Goal: Task Accomplishment & Management: Use online tool/utility

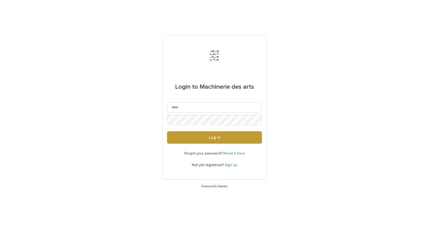
click at [232, 164] on link "Sign up" at bounding box center [231, 165] width 12 height 4
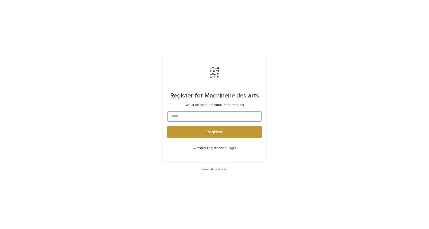
click at [187, 116] on input at bounding box center [214, 116] width 95 height 10
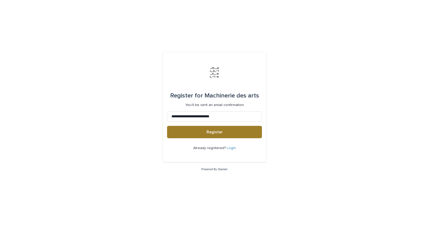
click at [225, 133] on button "Register" at bounding box center [214, 132] width 95 height 12
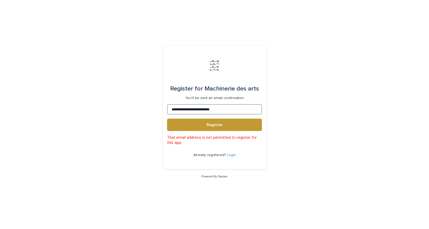
click at [172, 110] on input "**********" at bounding box center [214, 109] width 95 height 10
drag, startPoint x: 227, startPoint y: 109, endPoint x: 161, endPoint y: 106, distance: 66.3
click at [161, 106] on div "**********" at bounding box center [214, 114] width 429 height 229
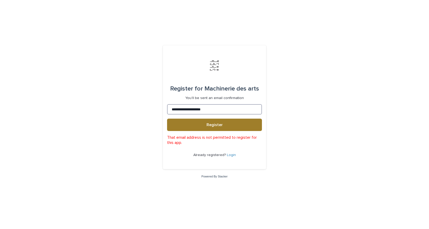
type input "**********"
click at [213, 124] on span "Register" at bounding box center [214, 125] width 16 height 4
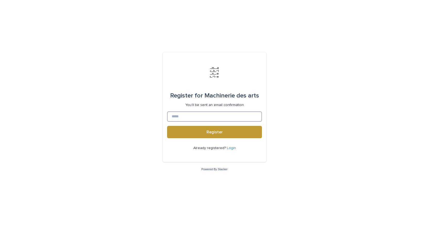
click at [191, 116] on input at bounding box center [214, 116] width 95 height 10
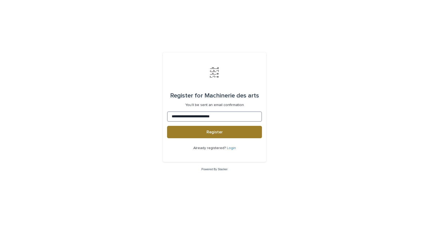
type input "**********"
click at [241, 132] on button "Register" at bounding box center [214, 132] width 95 height 12
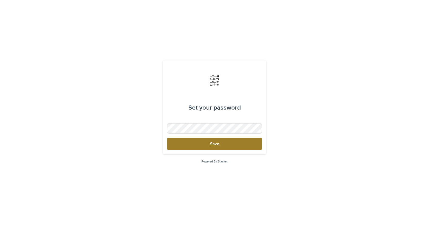
click at [225, 143] on button "Save" at bounding box center [214, 144] width 95 height 12
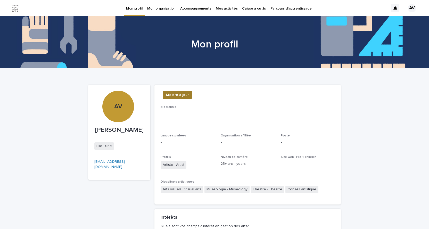
click at [177, 95] on span "Mettre à jour" at bounding box center [177, 94] width 23 height 5
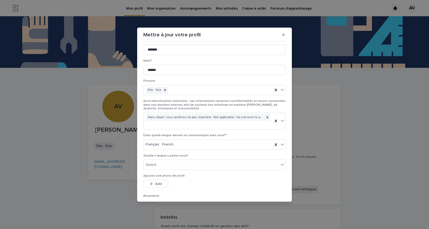
scroll to position [30, 0]
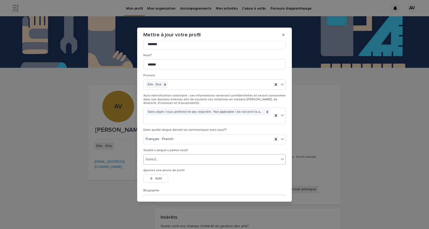
click at [164, 155] on div "Select..." at bounding box center [210, 159] width 135 height 8
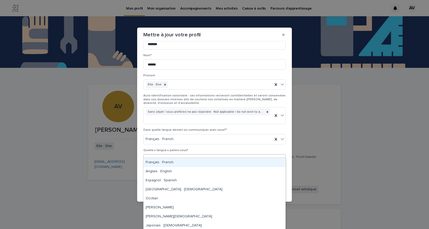
click at [163, 161] on div "Français · French" at bounding box center [214, 162] width 142 height 9
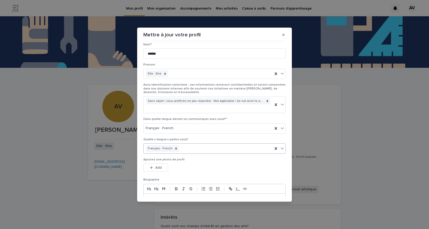
scroll to position [43, 0]
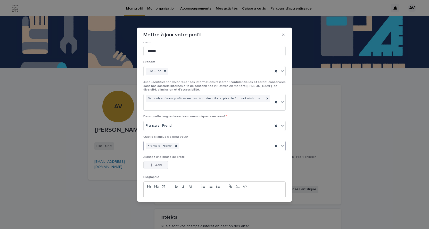
click at [160, 163] on span "Add" at bounding box center [158, 165] width 6 height 4
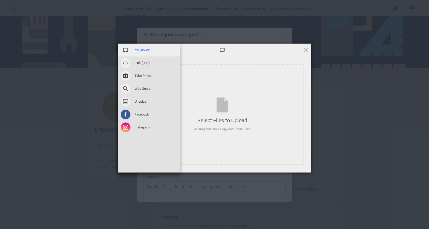
click at [126, 49] on span at bounding box center [126, 50] width 10 height 10
click at [139, 49] on span "My Device" at bounding box center [141, 50] width 15 height 5
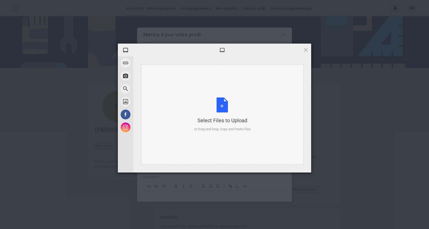
click at [219, 106] on div "Select Files to Upload or Drag and Drop, Copy and Paste Files" at bounding box center [222, 114] width 56 height 34
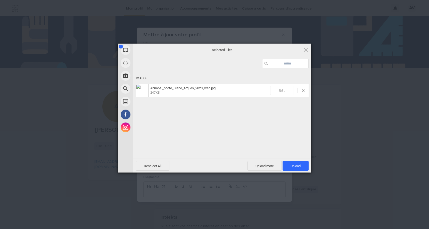
click at [284, 89] on span "Edit" at bounding box center [281, 90] width 23 height 9
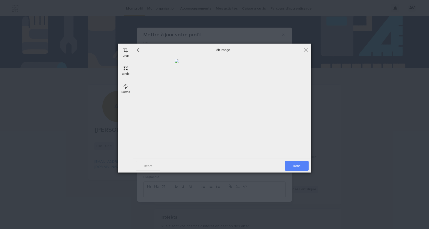
click at [297, 165] on span "Done" at bounding box center [297, 166] width 24 height 10
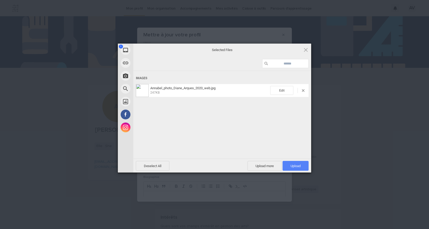
click at [296, 165] on span "Upload 1" at bounding box center [295, 166] width 10 height 4
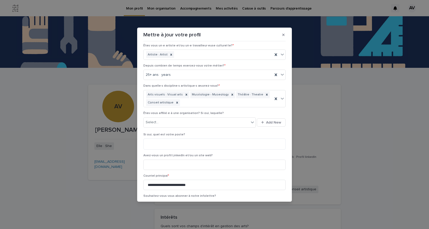
scroll to position [226, 0]
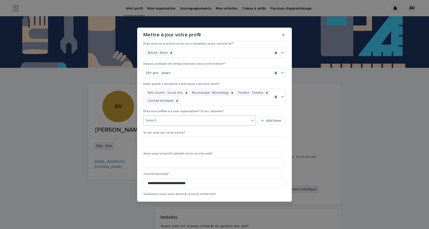
click at [168, 116] on div "Select..." at bounding box center [195, 120] width 105 height 8
type input "**********"
click at [275, 116] on button "Add New" at bounding box center [271, 120] width 29 height 8
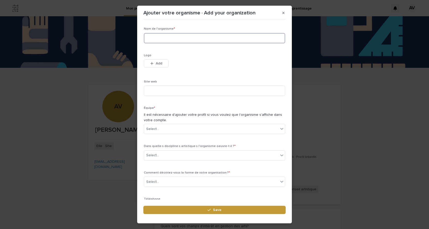
click at [201, 38] on input at bounding box center [214, 38] width 141 height 10
type input "**********"
click at [161, 90] on input at bounding box center [214, 91] width 141 height 10
type input "**********"
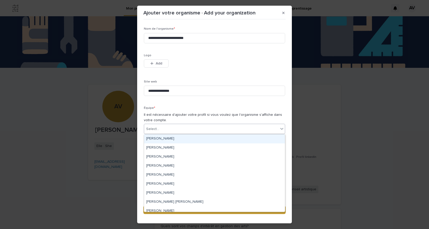
click at [175, 130] on div "Select..." at bounding box center [211, 129] width 134 height 8
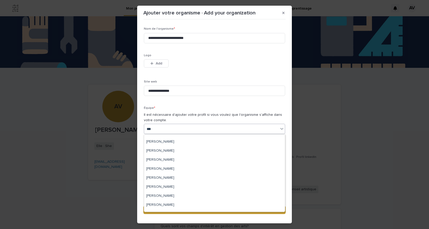
scroll to position [0, 0]
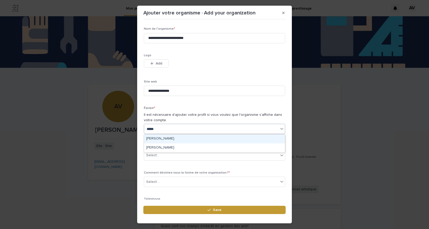
type input "******"
click at [169, 138] on div "[PERSON_NAME]" at bounding box center [214, 138] width 141 height 9
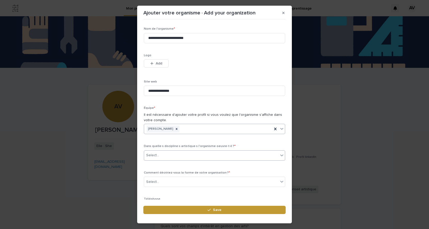
click at [177, 156] on div "Select..." at bounding box center [211, 155] width 134 height 8
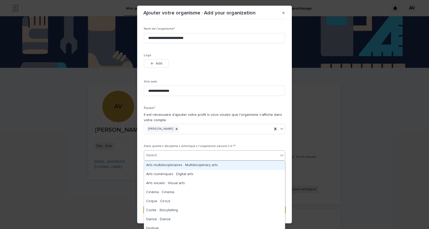
click at [179, 165] on div "Arts multidisciplinaires · Multidisciplinary arts" at bounding box center [214, 165] width 141 height 9
click at [282, 155] on icon at bounding box center [281, 154] width 5 height 5
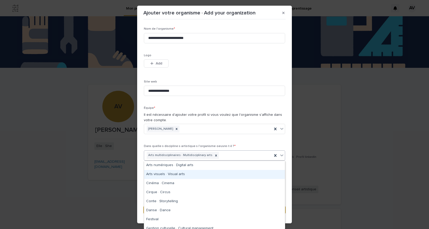
click at [174, 173] on div "Arts visuels · Visual arts" at bounding box center [214, 174] width 141 height 9
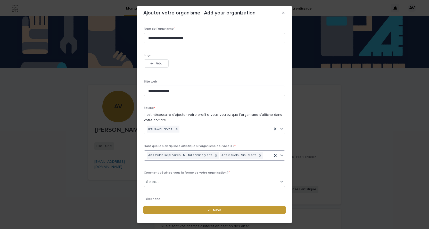
click at [282, 154] on icon at bounding box center [281, 154] width 5 height 5
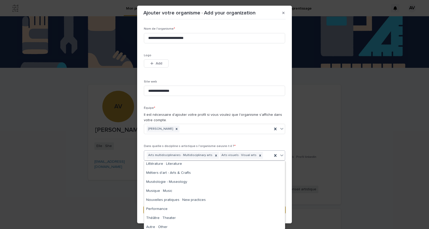
scroll to position [76, 0]
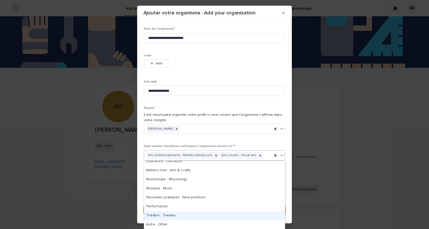
click at [186, 215] on div "Théâtre · Theater" at bounding box center [214, 215] width 141 height 9
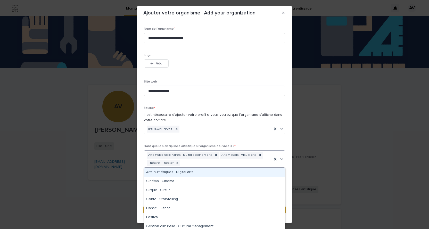
click at [282, 157] on icon at bounding box center [281, 158] width 5 height 5
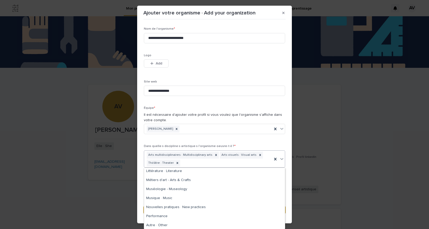
scroll to position [74, 0]
click at [182, 188] on div "Muséologie - Museology" at bounding box center [214, 188] width 141 height 9
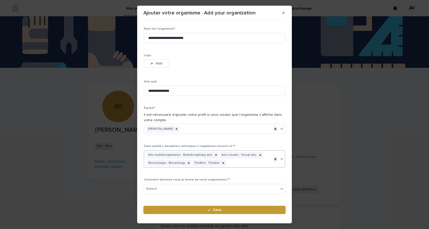
click at [282, 158] on icon at bounding box center [281, 158] width 5 height 5
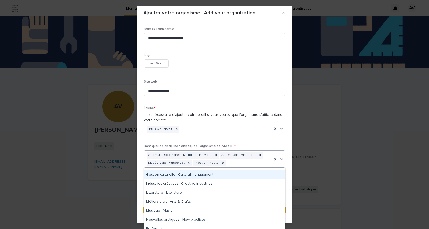
scroll to position [65, 0]
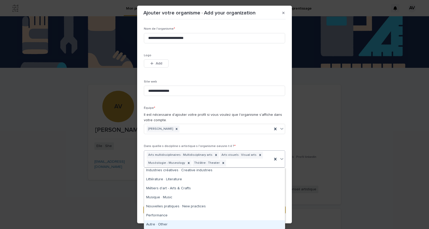
click at [187, 222] on div "Autre · Other" at bounding box center [214, 224] width 141 height 9
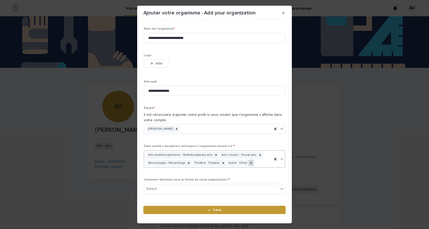
click at [250, 162] on icon at bounding box center [251, 163] width 2 height 2
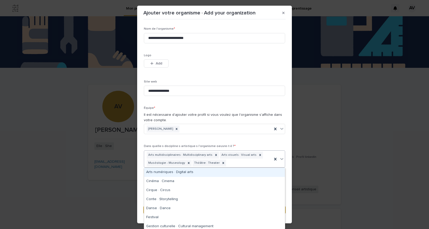
click at [282, 156] on icon at bounding box center [281, 158] width 5 height 5
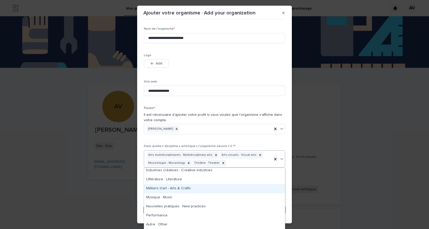
click at [193, 190] on div "Métiers d'art - Arts & Crafts" at bounding box center [214, 188] width 141 height 9
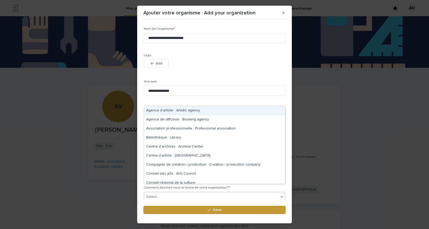
click at [176, 192] on div "Select..." at bounding box center [211, 196] width 134 height 8
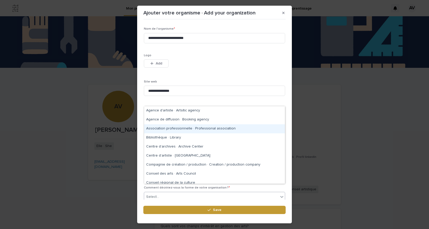
click at [186, 128] on div "Association professionnelle · Professional association" at bounding box center [214, 128] width 141 height 9
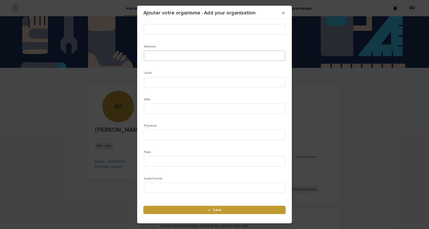
scroll to position [202, 0]
click at [178, 174] on input at bounding box center [214, 179] width 141 height 10
type input "*"
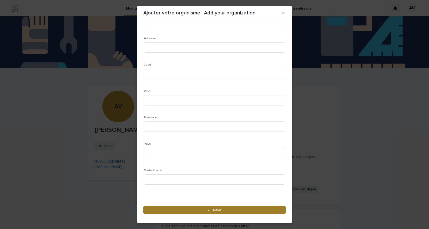
click at [219, 209] on span "Save" at bounding box center [217, 210] width 8 height 4
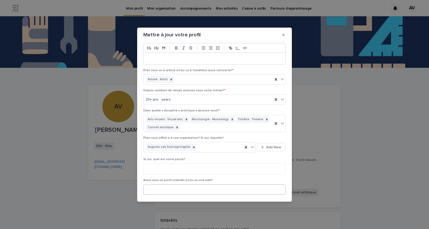
scroll to position [207, 0]
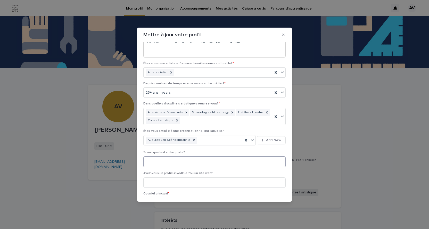
click at [205, 156] on textarea at bounding box center [214, 161] width 142 height 11
type textarea "**********"
click at [192, 177] on input at bounding box center [214, 182] width 142 height 10
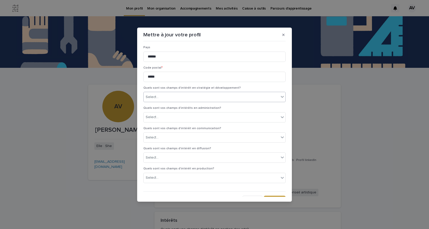
scroll to position [529, 0]
click at [280, 197] on span "Save" at bounding box center [277, 199] width 8 height 4
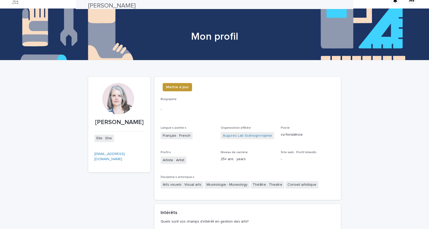
scroll to position [0, 0]
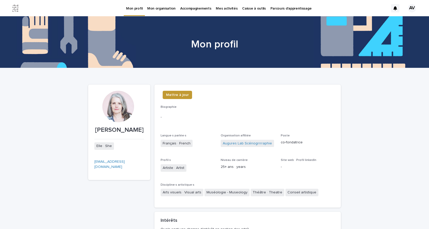
click at [250, 8] on p "Caisse à outils" at bounding box center [253, 5] width 23 height 11
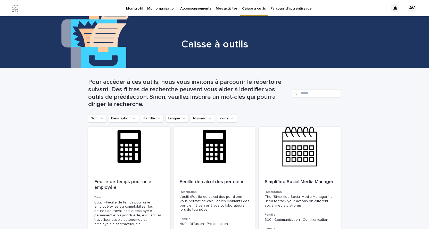
click at [286, 8] on p "Parcours d'apprentissage" at bounding box center [290, 5] width 41 height 11
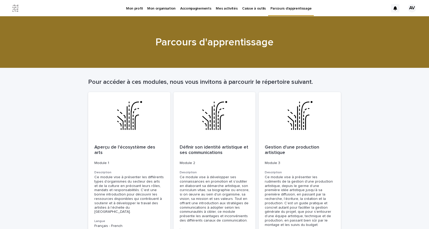
click at [225, 6] on p "Mes activités" at bounding box center [227, 5] width 22 height 11
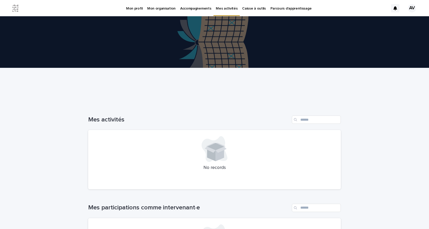
click at [191, 8] on p "Accompagnements" at bounding box center [195, 5] width 31 height 11
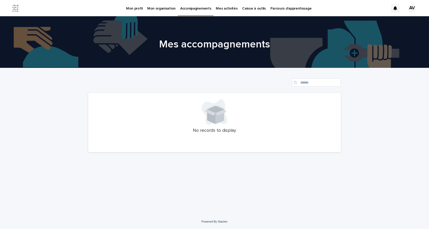
click at [156, 8] on p "Mon organisation" at bounding box center [161, 5] width 28 height 11
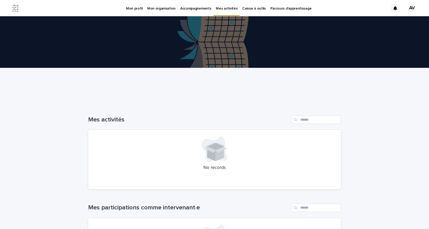
click at [16, 8] on img at bounding box center [15, 8] width 10 height 10
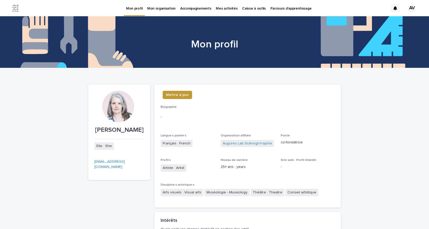
click at [247, 8] on p "Caisse à outils" at bounding box center [253, 5] width 23 height 11
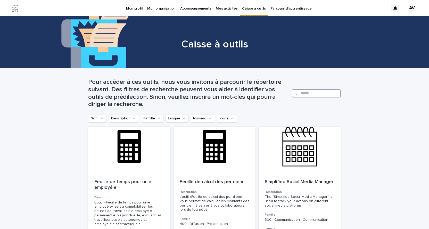
click at [310, 92] on input "Search" at bounding box center [316, 93] width 49 height 8
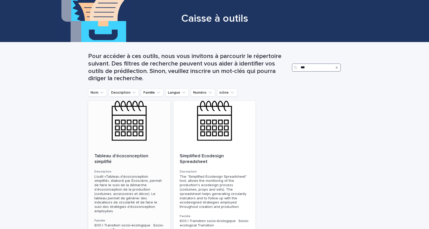
scroll to position [26, 0]
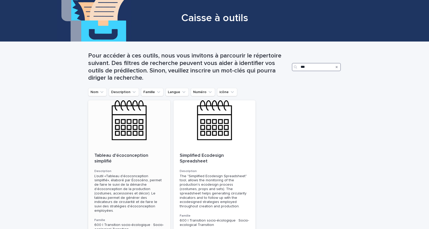
type input "***"
click at [131, 130] on div at bounding box center [129, 123] width 82 height 46
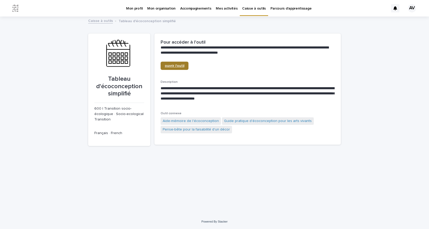
click at [172, 64] on span "ouvrir l'outil" at bounding box center [175, 66] width 20 height 4
